Goal: Task Accomplishment & Management: Complete application form

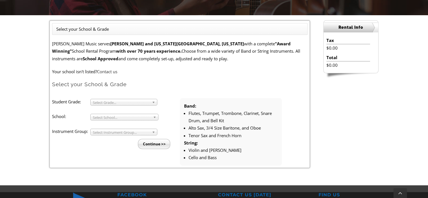
scroll to position [141, 0]
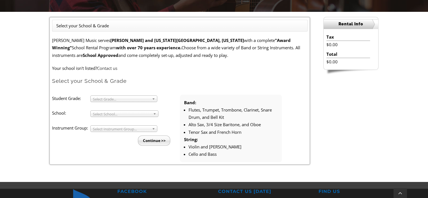
click at [113, 97] on span "Select Grade..." at bounding box center [121, 99] width 57 height 7
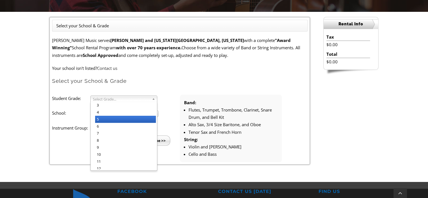
click at [106, 116] on li "5" at bounding box center [125, 119] width 61 height 7
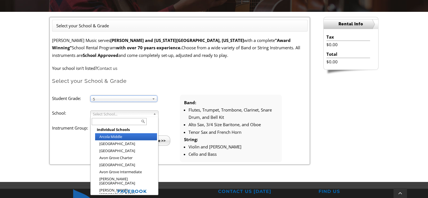
click at [105, 111] on span "Select School..." at bounding box center [122, 114] width 58 height 7
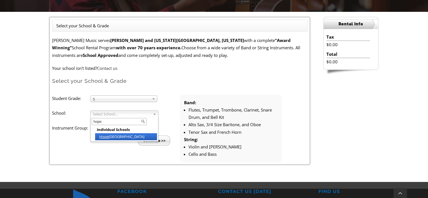
type input "hope"
click at [114, 135] on li "[GEOGRAPHIC_DATA]" at bounding box center [126, 136] width 62 height 7
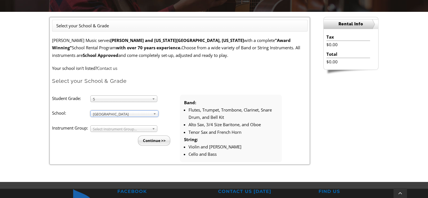
click at [111, 129] on span "Select Instrument Group..." at bounding box center [121, 129] width 57 height 7
click at [106, 139] on li "Strings" at bounding box center [125, 142] width 61 height 7
click at [156, 142] on input "Continue >>" at bounding box center [154, 141] width 32 height 10
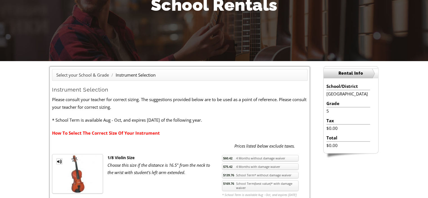
scroll to position [113, 0]
